Goal: Find specific page/section: Find specific page/section

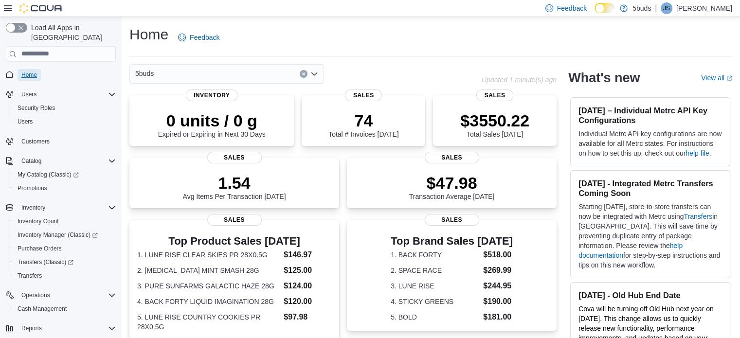
click at [27, 71] on span "Home" at bounding box center [29, 75] width 16 height 8
click at [246, 65] on div "5buds" at bounding box center [226, 73] width 195 height 19
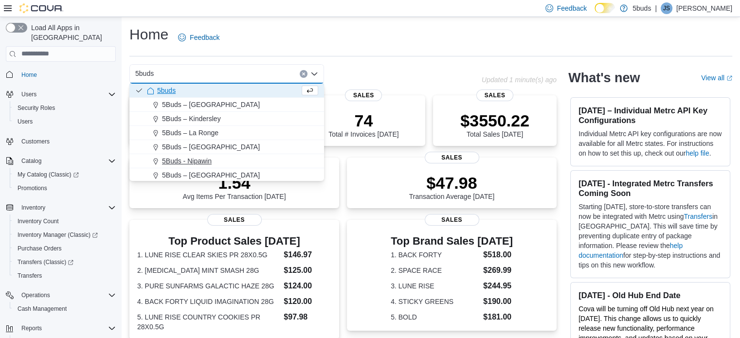
click at [228, 158] on div "5Buds - Nipawin" at bounding box center [232, 161] width 171 height 10
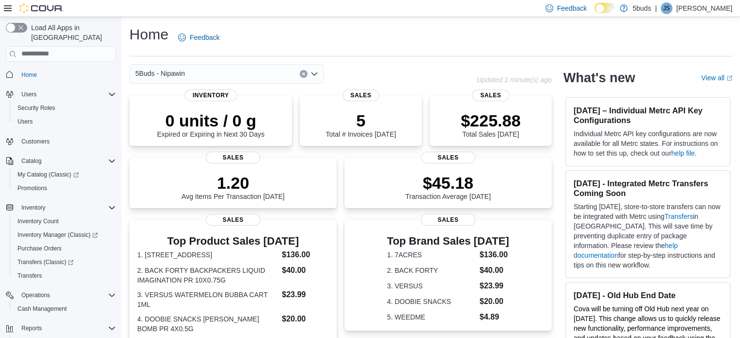
click at [271, 78] on div "5Buds - Nipawin" at bounding box center [226, 73] width 195 height 19
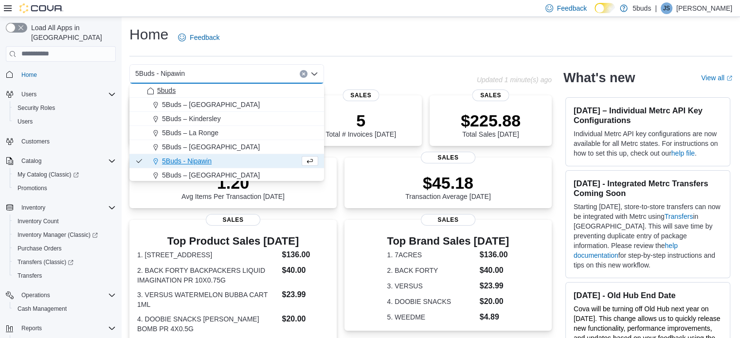
click at [203, 88] on div "5buds" at bounding box center [232, 91] width 171 height 10
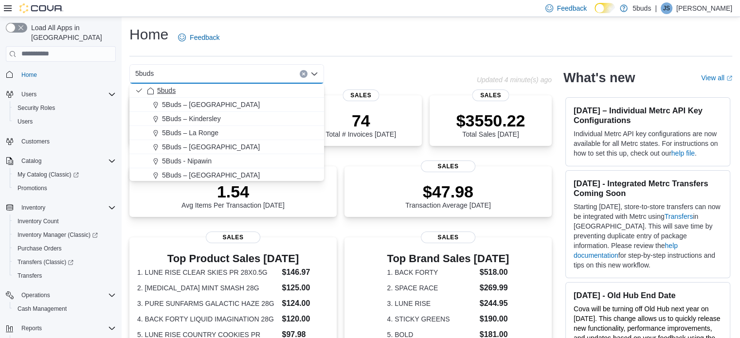
click at [193, 89] on div "5buds" at bounding box center [232, 91] width 171 height 10
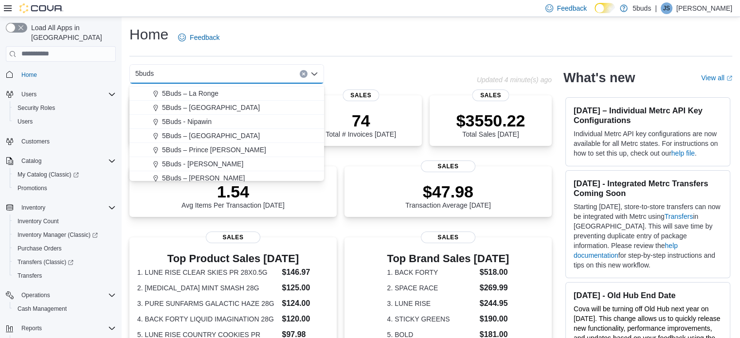
scroll to position [72, 0]
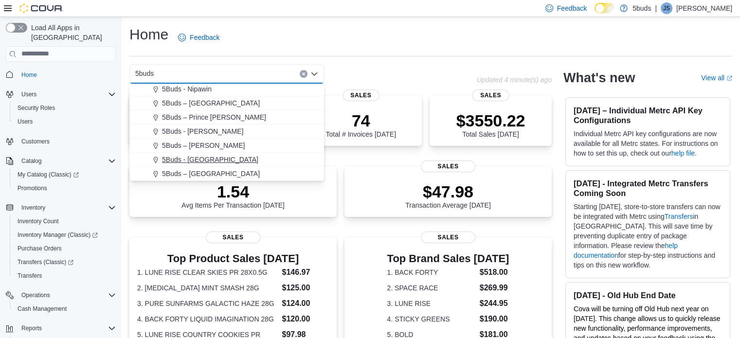
click at [214, 160] on span "5Buds - Weyburn" at bounding box center [210, 160] width 96 height 10
